Goal: Register for event/course

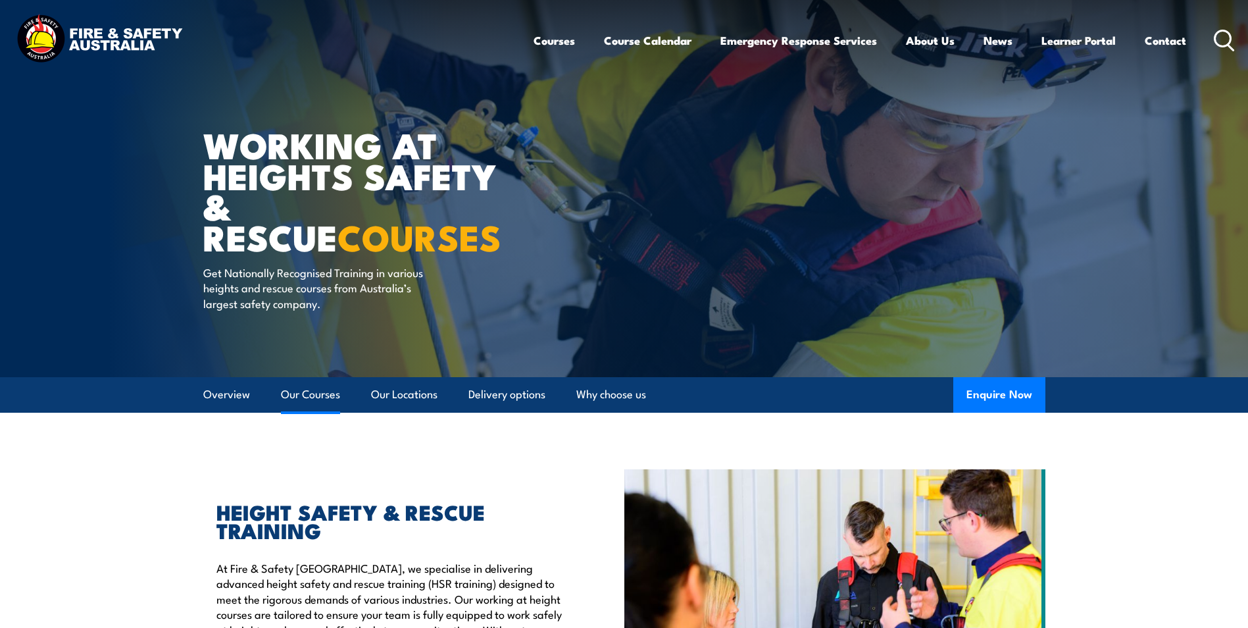
click at [311, 393] on link "Our Courses" at bounding box center [310, 394] width 59 height 35
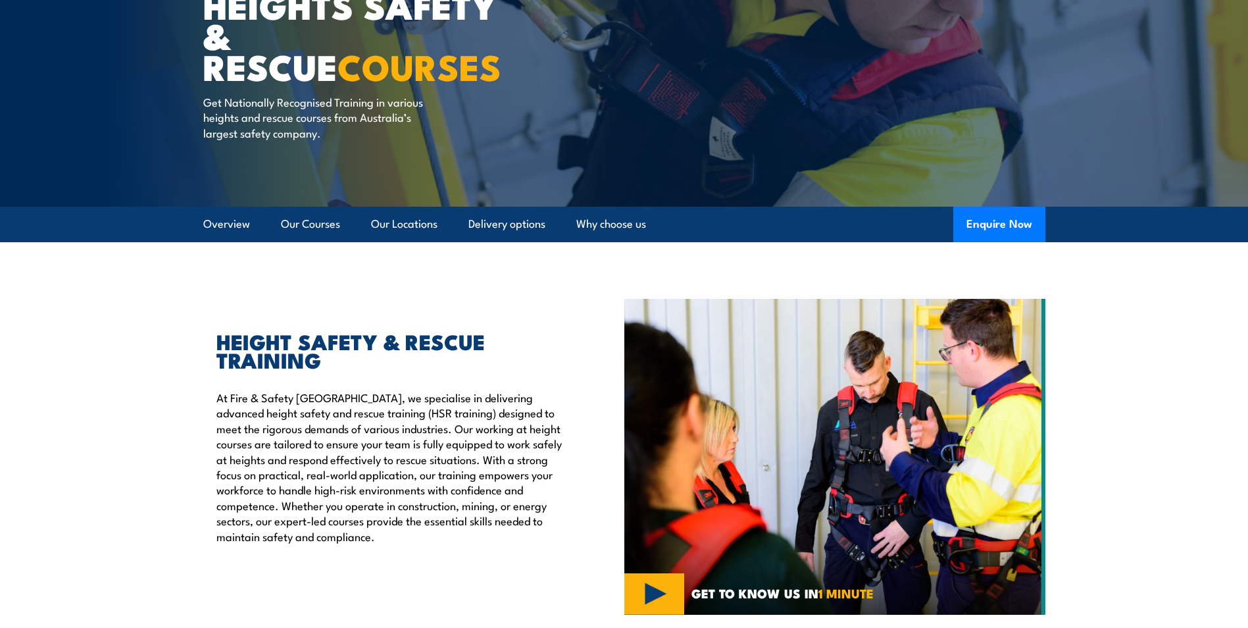
scroll to position [395, 0]
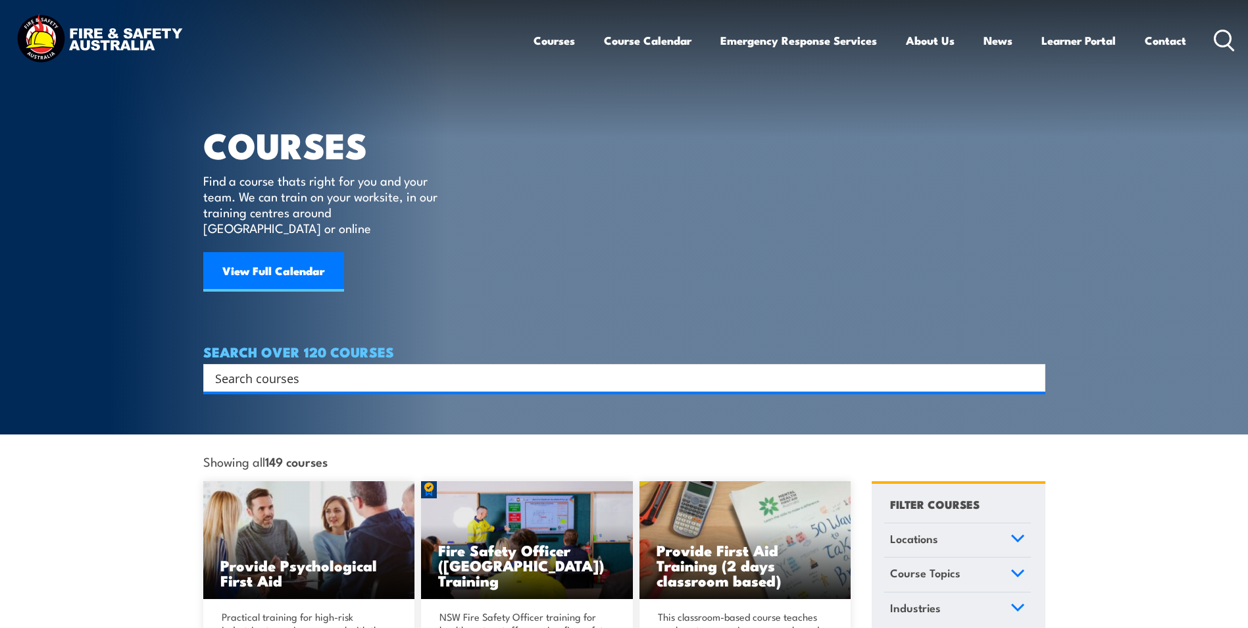
click at [448, 368] on input "Search input" at bounding box center [615, 378] width 801 height 20
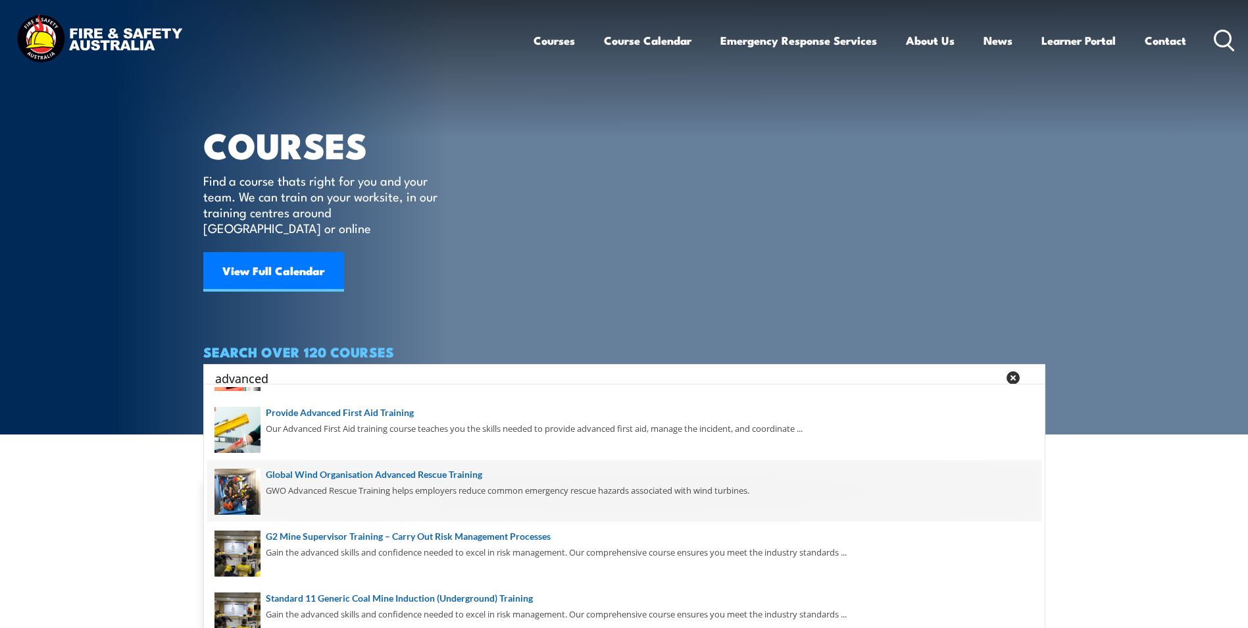
scroll to position [124, 0]
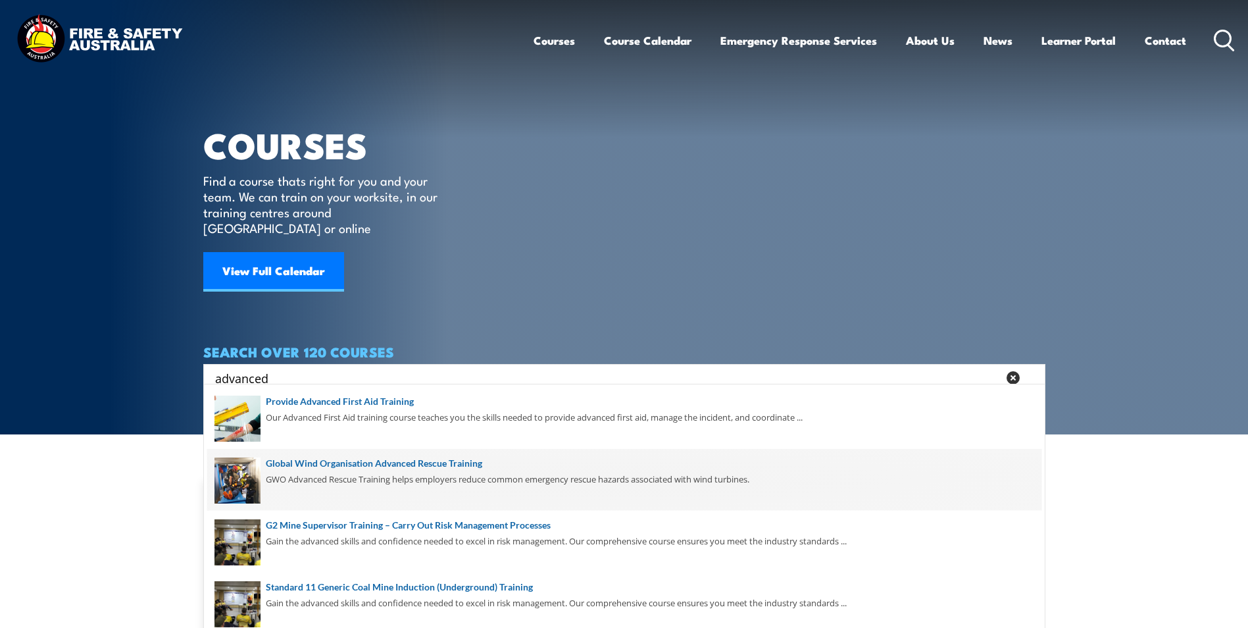
type input "advanced"
click at [432, 461] on span at bounding box center [624, 480] width 834 height 62
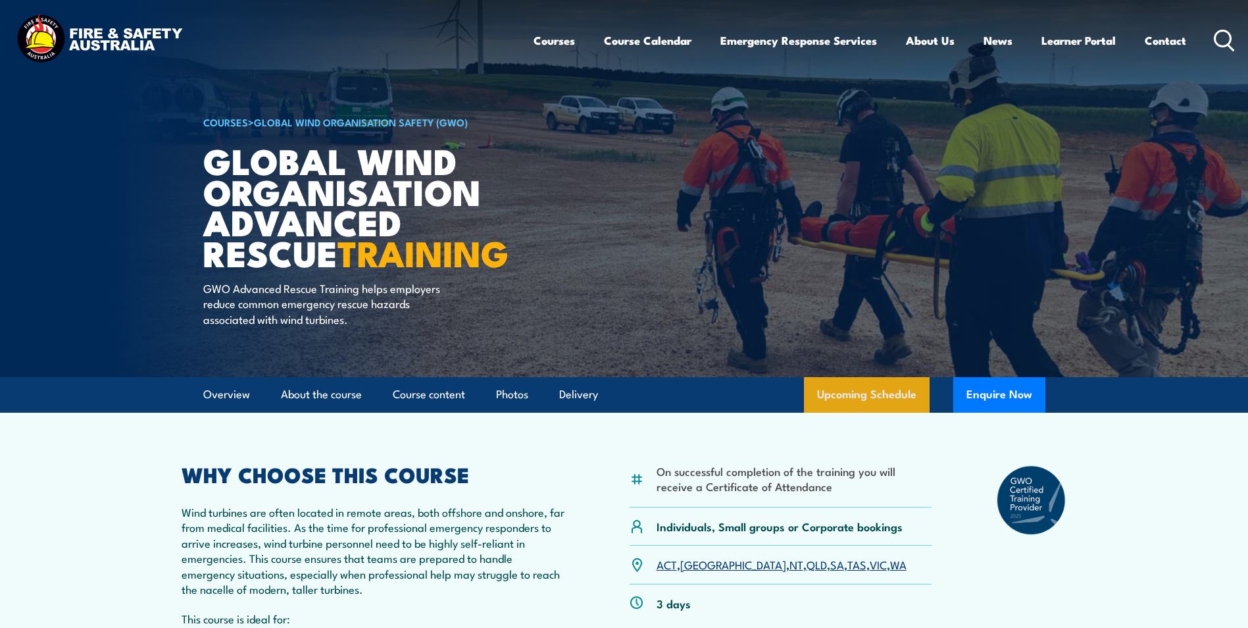
click at [864, 401] on link "Upcoming Schedule" at bounding box center [867, 395] width 126 height 36
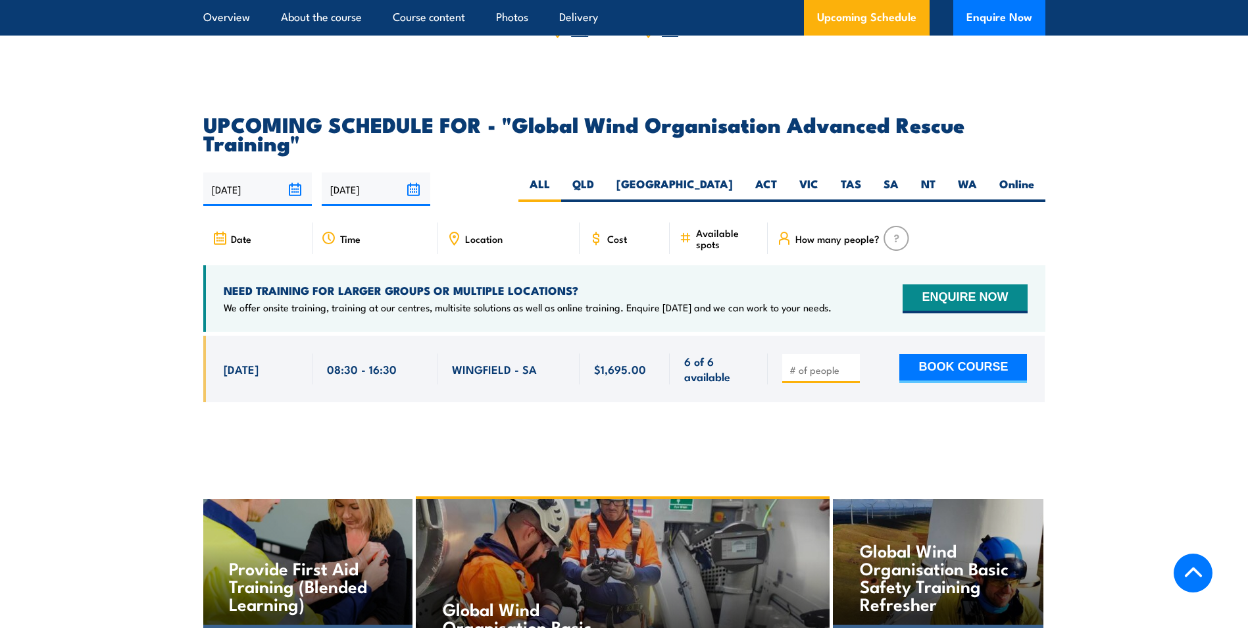
scroll to position [2330, 0]
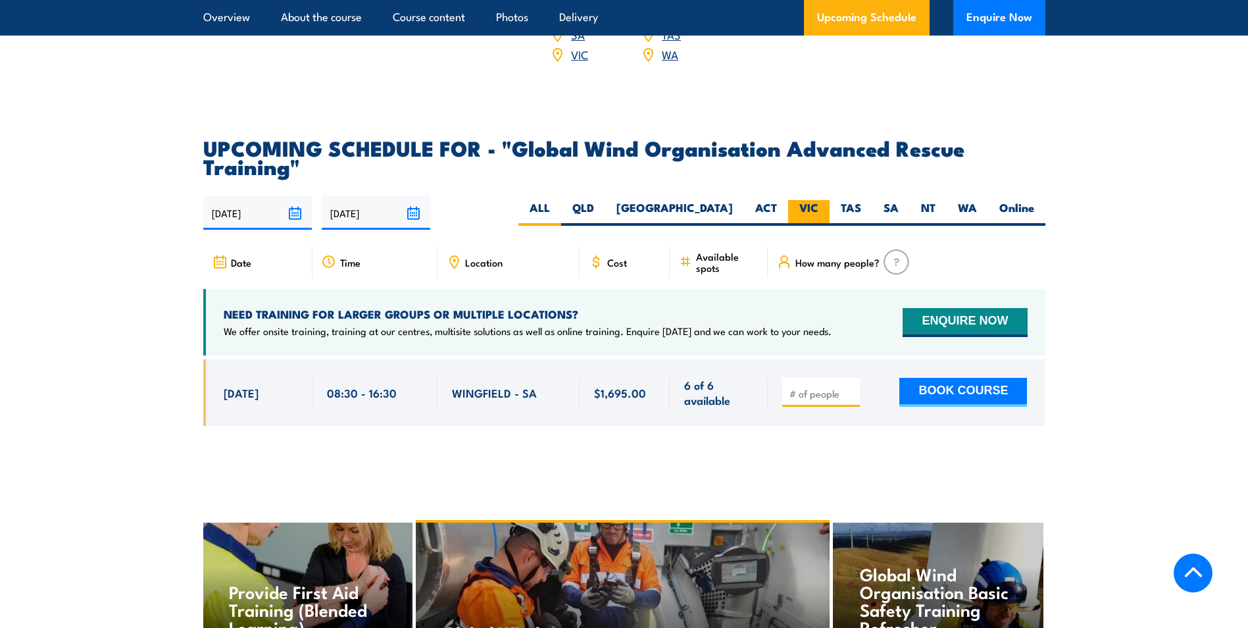
click at [801, 205] on label "VIC" at bounding box center [808, 213] width 41 height 26
click at [818, 205] on input "VIC" at bounding box center [822, 204] width 9 height 9
radio input "true"
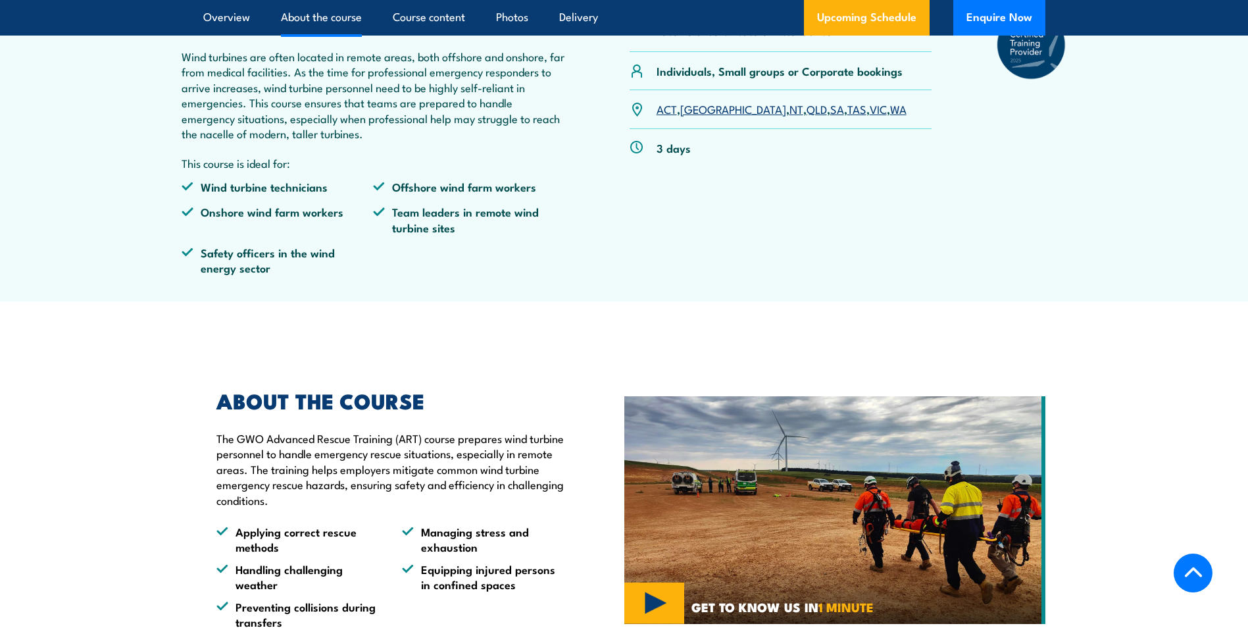
scroll to position [290, 0]
